Goal: Information Seeking & Learning: Understand process/instructions

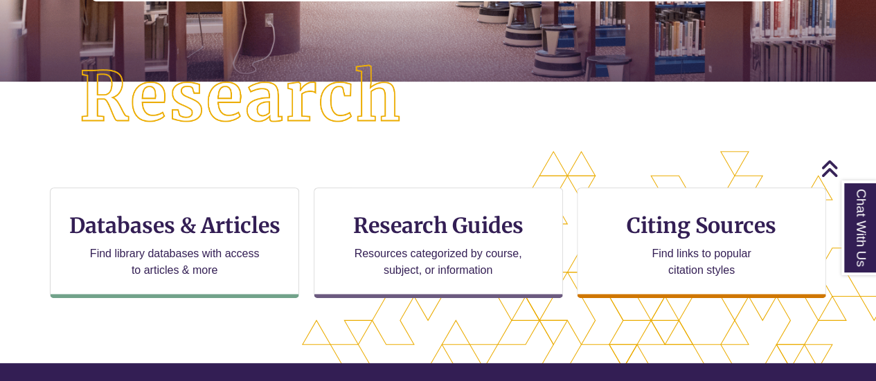
scroll to position [320, 0]
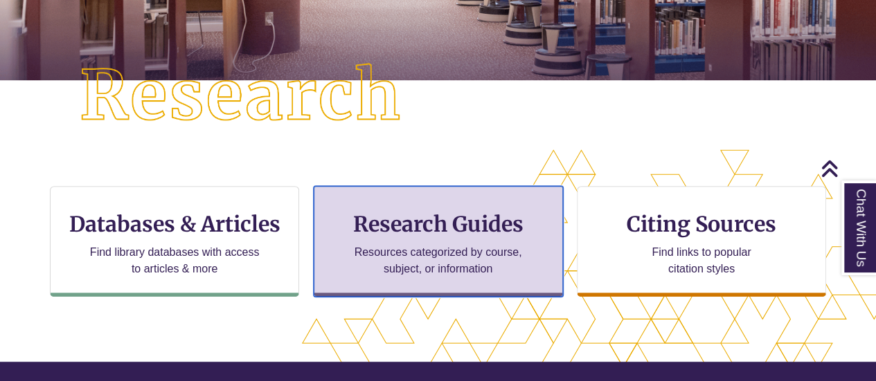
click at [407, 230] on h3 "Research Guides" at bounding box center [438, 224] width 226 height 26
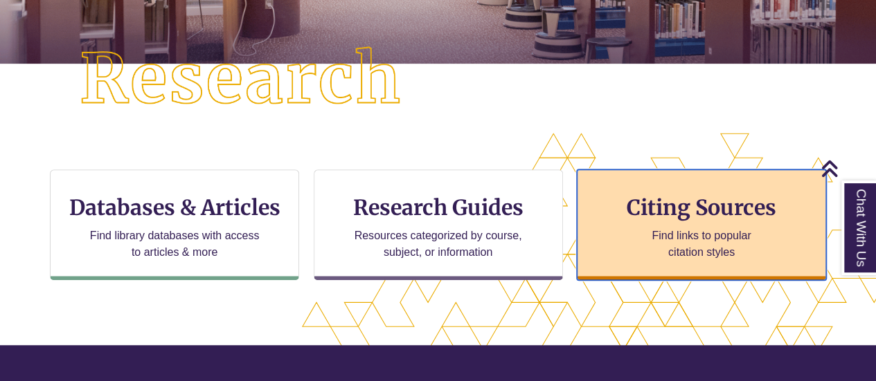
click at [673, 244] on p "Find links to popular citation styles" at bounding box center [700, 244] width 135 height 33
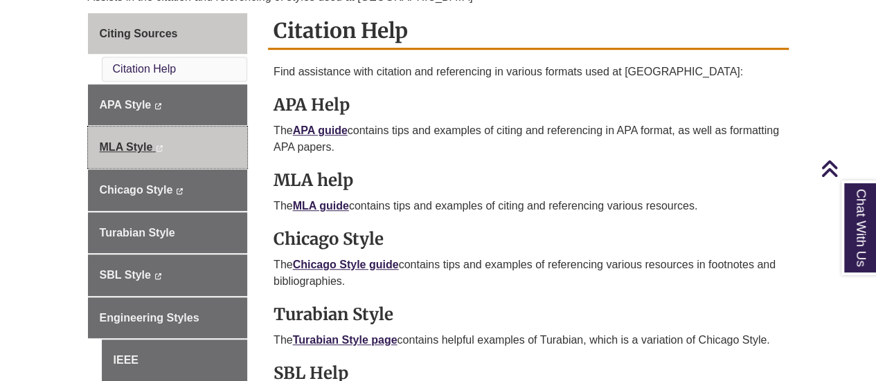
scroll to position [393, 0]
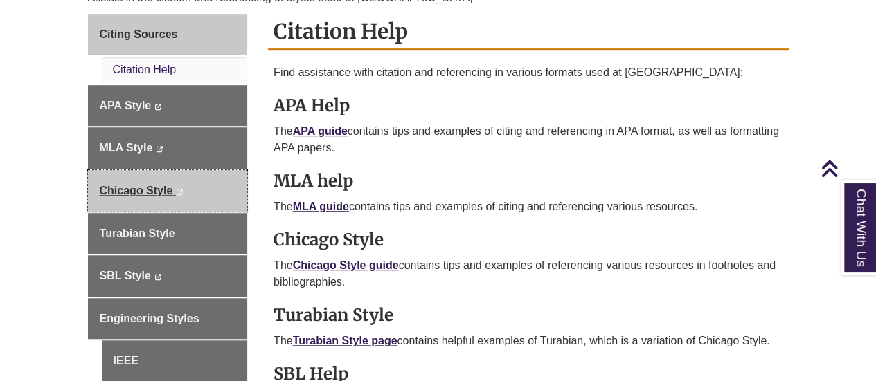
click at [148, 185] on span "Chicago Style" at bounding box center [136, 191] width 73 height 12
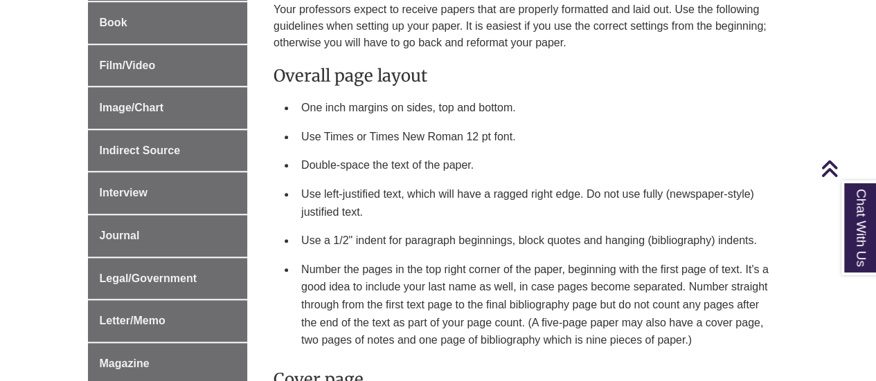
scroll to position [706, 0]
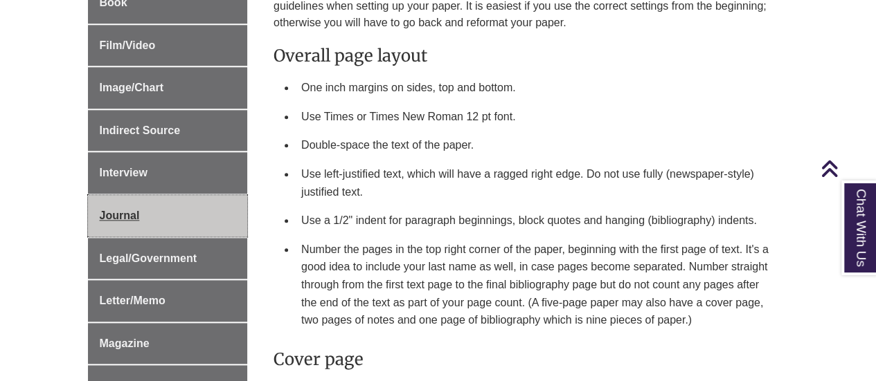
click at [164, 204] on link "Journal" at bounding box center [168, 216] width 160 height 42
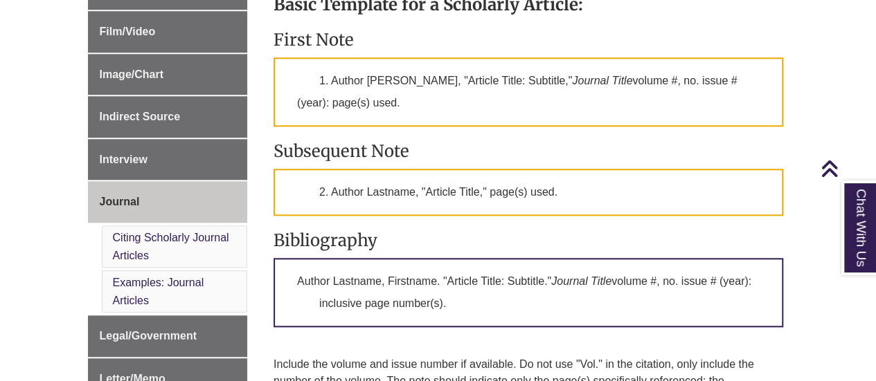
scroll to position [555, 0]
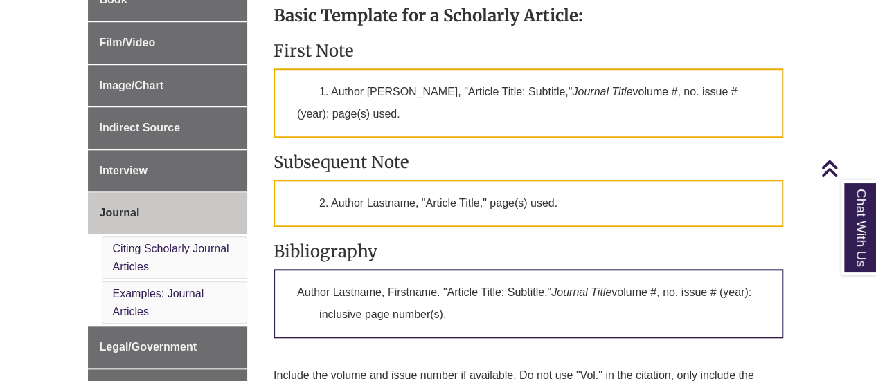
click at [543, 139] on div "Basic Template for a Scholarly Article: First Note 1. Author Firstname Lastname…" at bounding box center [527, 236] width 509 height 490
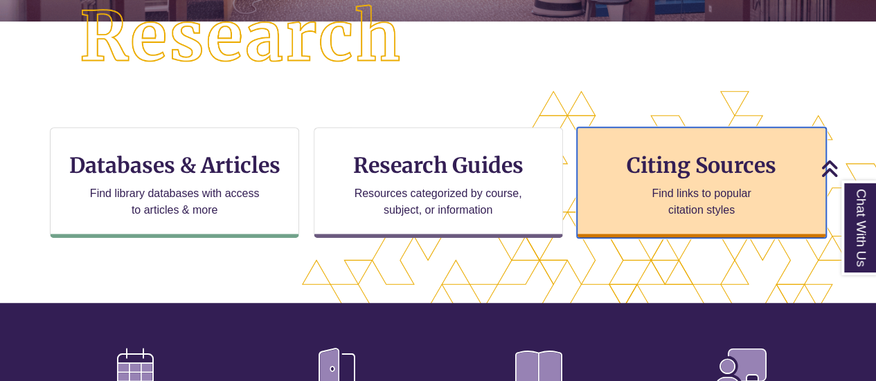
click at [659, 175] on h3 "Citing Sources" at bounding box center [701, 165] width 169 height 26
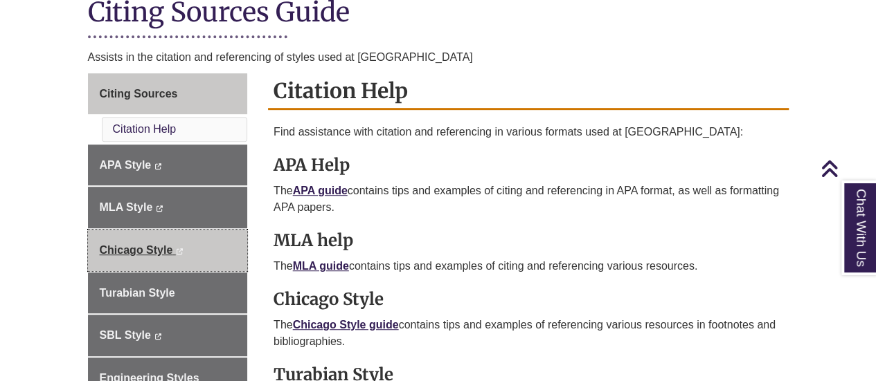
scroll to position [367, 0]
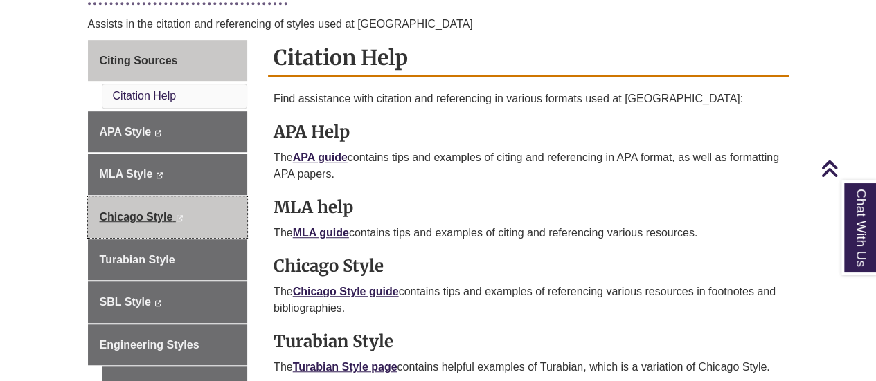
click at [147, 206] on link "Chicago Style This link opens in a new window This link opens in a new window" at bounding box center [168, 218] width 160 height 42
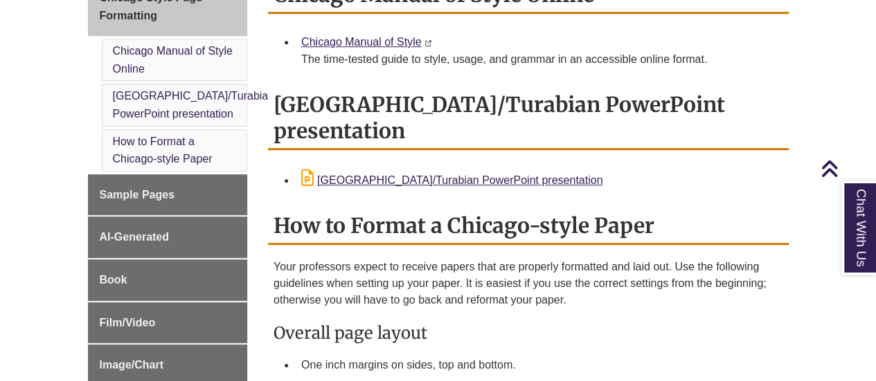
scroll to position [442, 0]
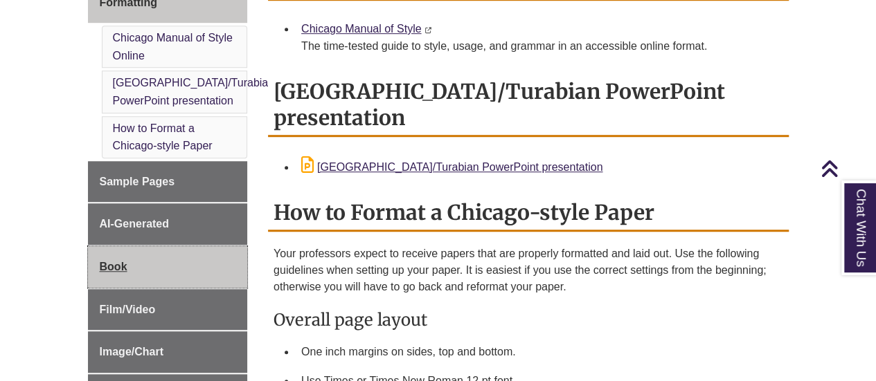
click at [127, 251] on link "Book" at bounding box center [168, 267] width 160 height 42
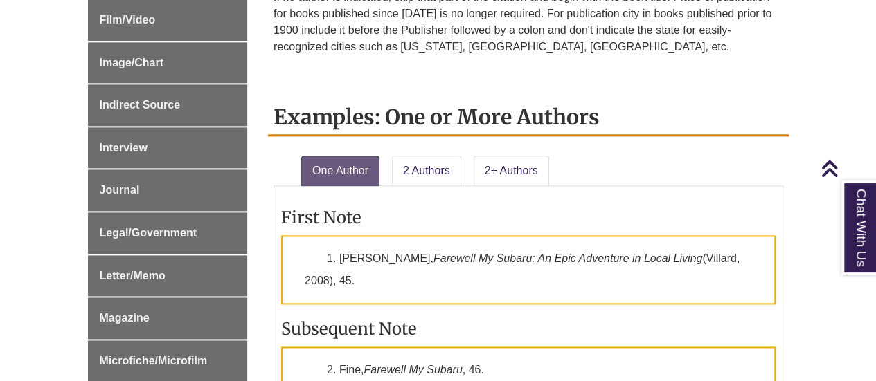
scroll to position [813, 0]
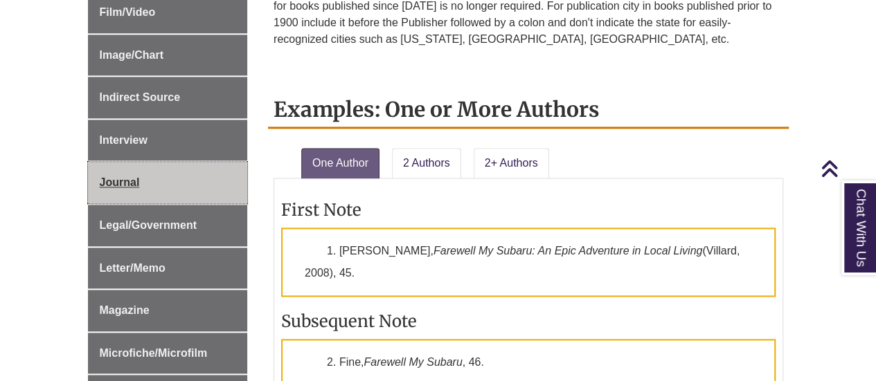
click at [124, 181] on span "Journal" at bounding box center [120, 183] width 40 height 12
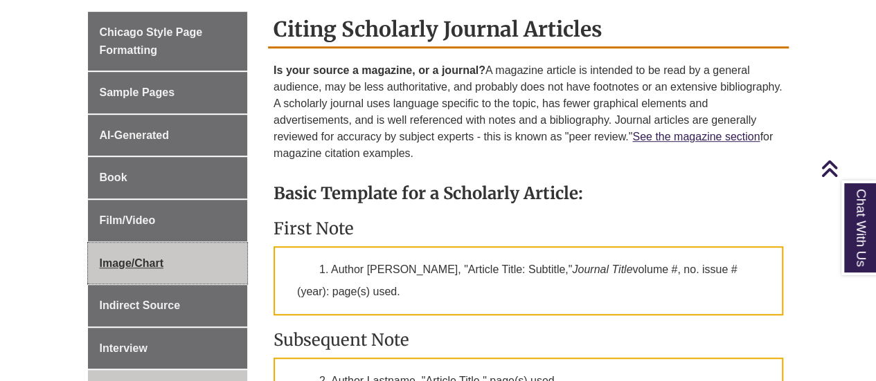
scroll to position [371, 0]
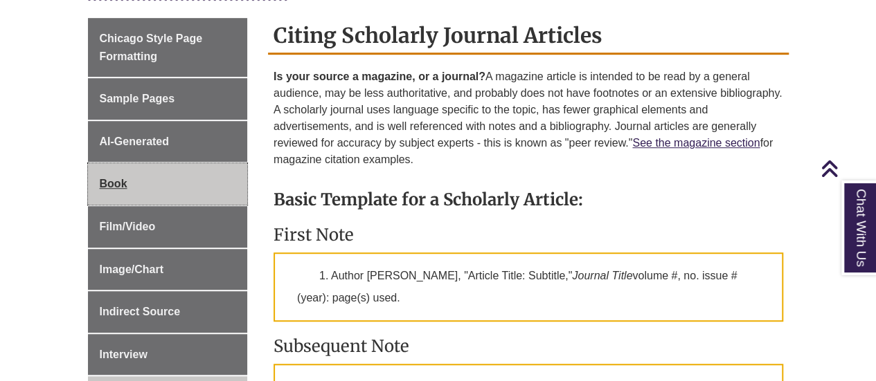
click at [114, 186] on span "Book" at bounding box center [114, 184] width 28 height 12
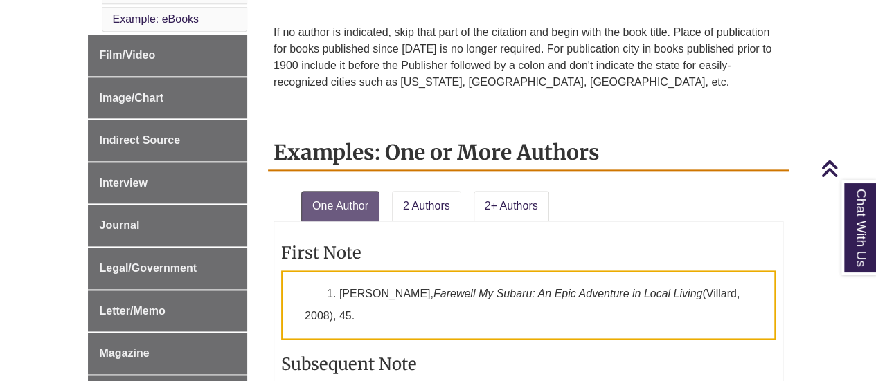
scroll to position [770, 0]
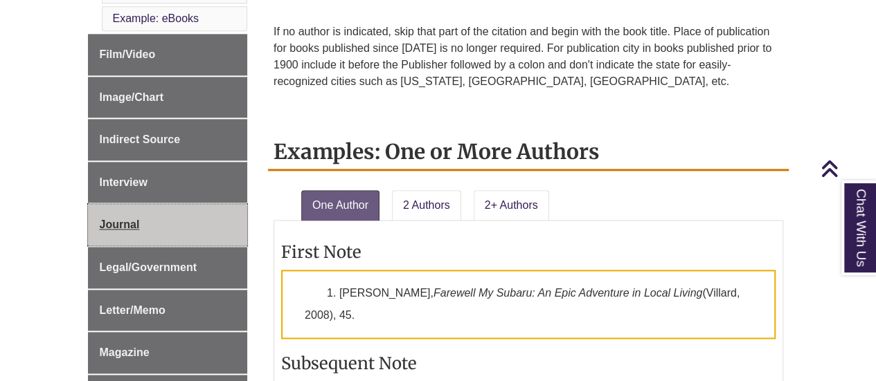
click at [122, 224] on span "Journal" at bounding box center [120, 225] width 40 height 12
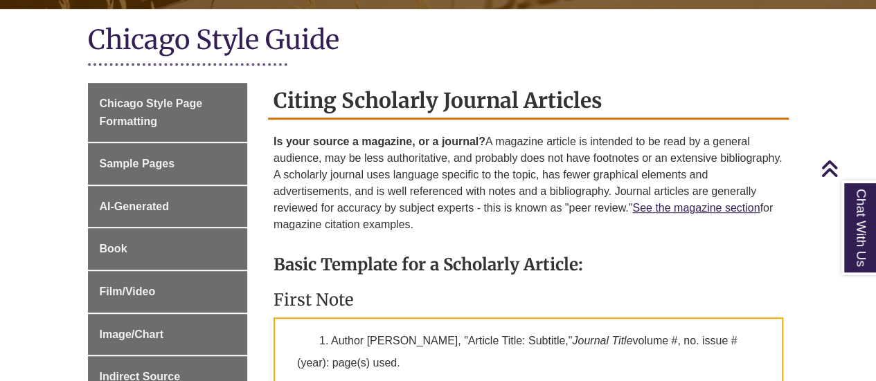
scroll to position [300, 0]
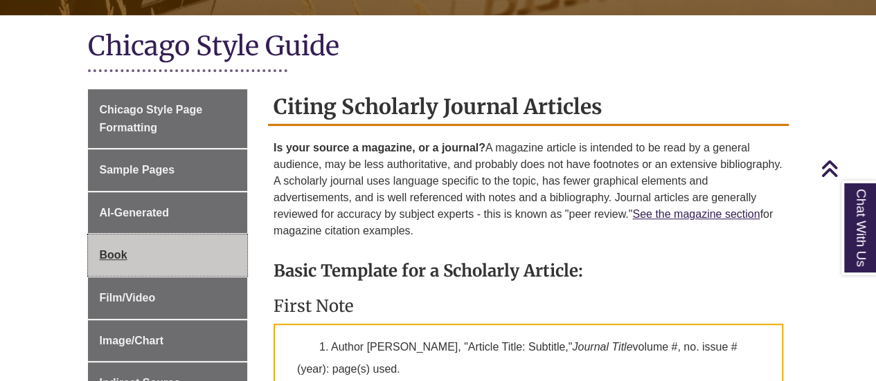
click at [119, 260] on span "Book" at bounding box center [114, 255] width 28 height 12
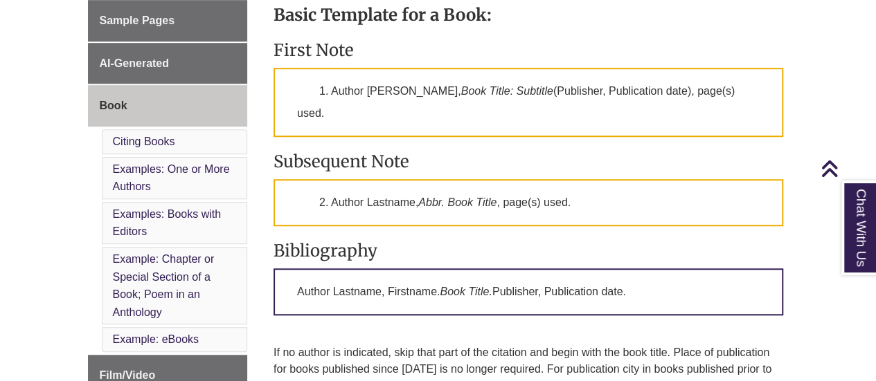
scroll to position [450, 0]
